Goal: Find specific page/section: Find specific page/section

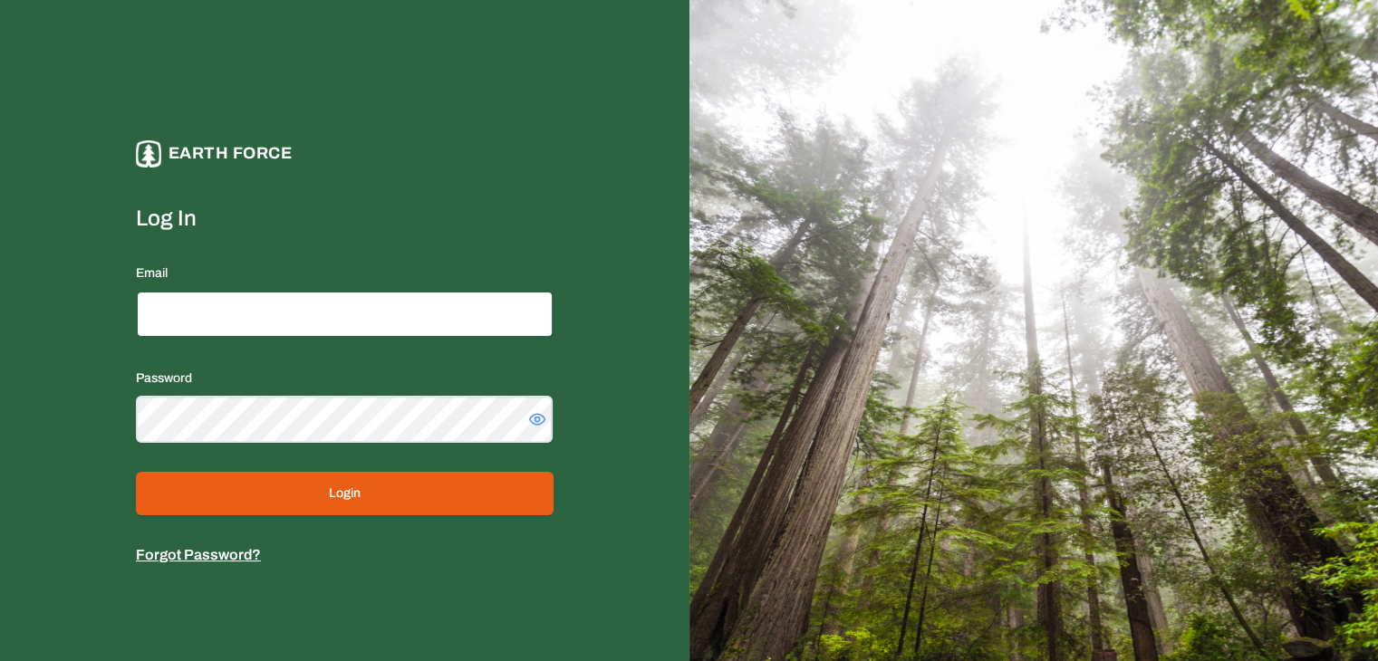
type input "**********"
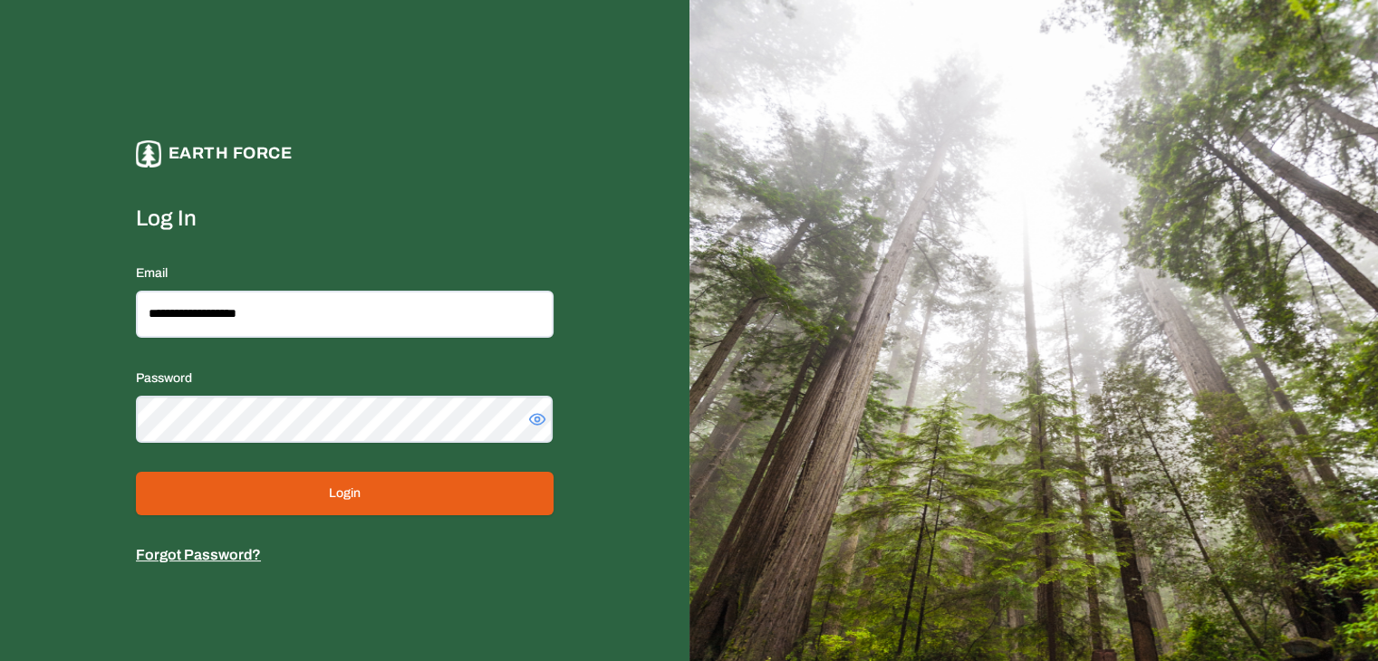
click at [231, 485] on button "Login" at bounding box center [345, 493] width 418 height 43
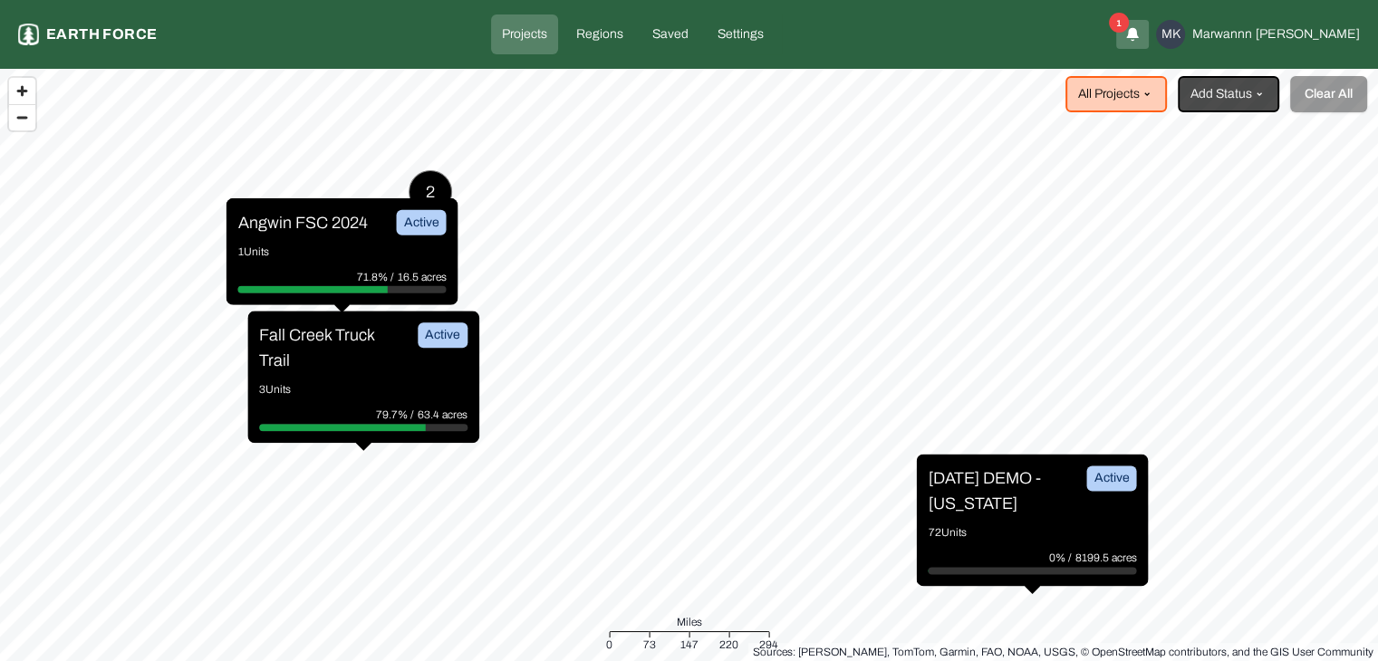
click at [747, 37] on link "Settings" at bounding box center [741, 34] width 68 height 40
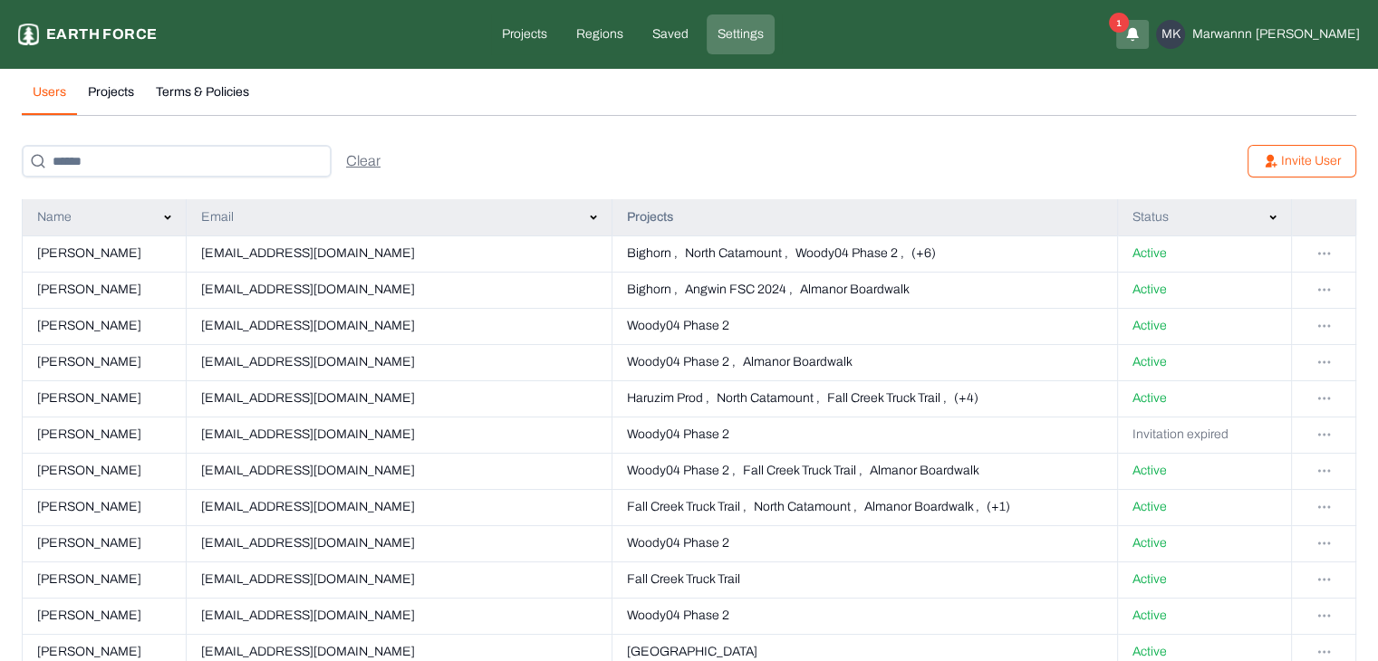
click at [98, 95] on button "Projects" at bounding box center [111, 99] width 68 height 32
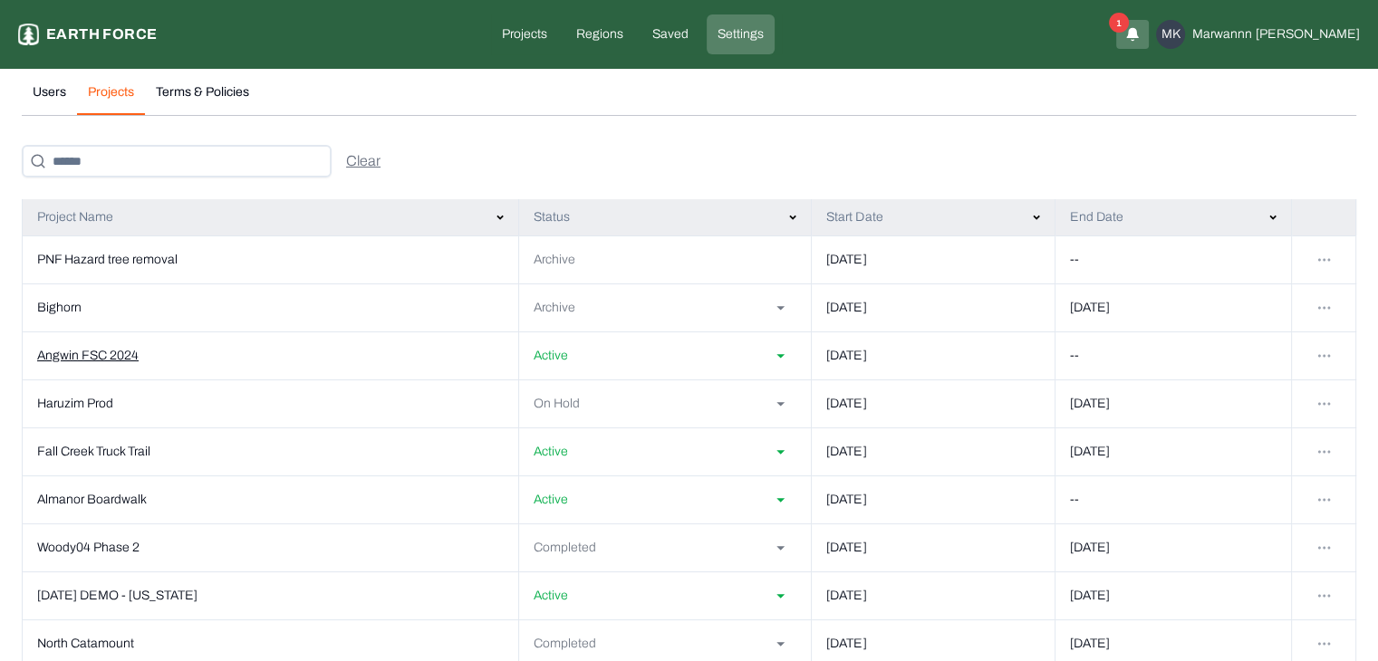
scroll to position [75, 0]
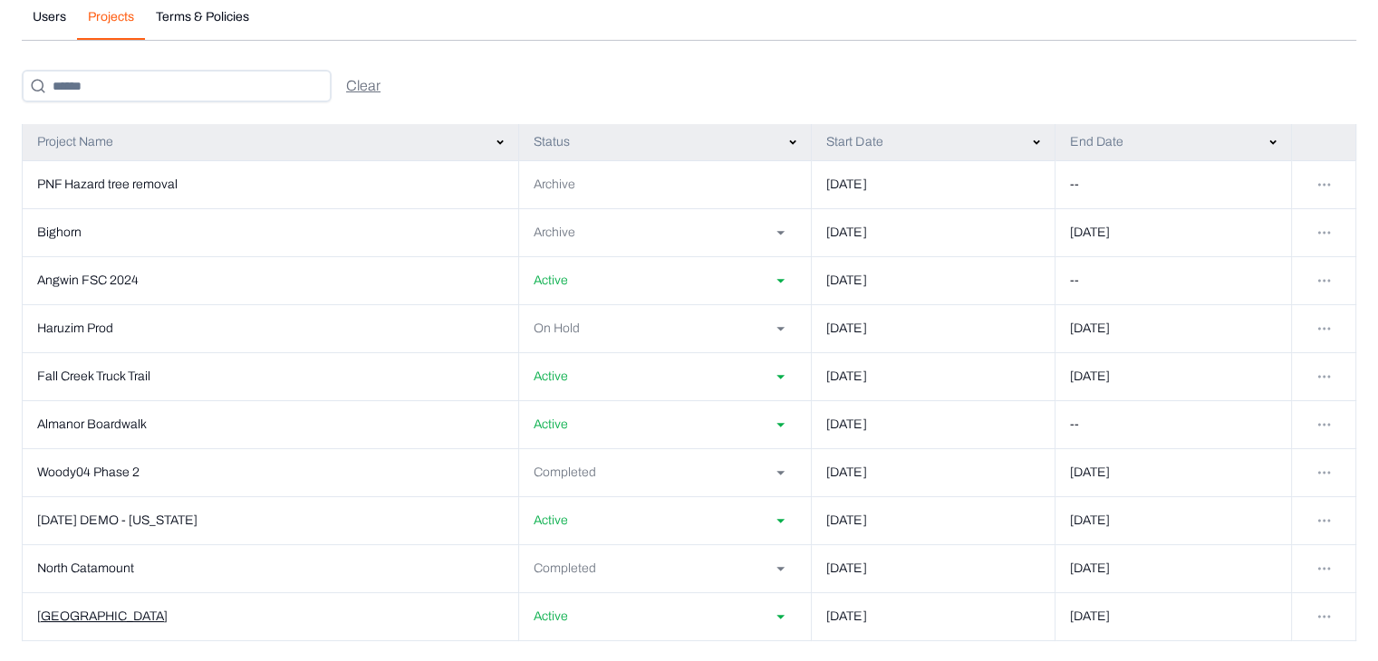
click at [76, 611] on td "[GEOGRAPHIC_DATA]" at bounding box center [271, 616] width 496 height 48
